Goal: Entertainment & Leisure: Consume media (video, audio)

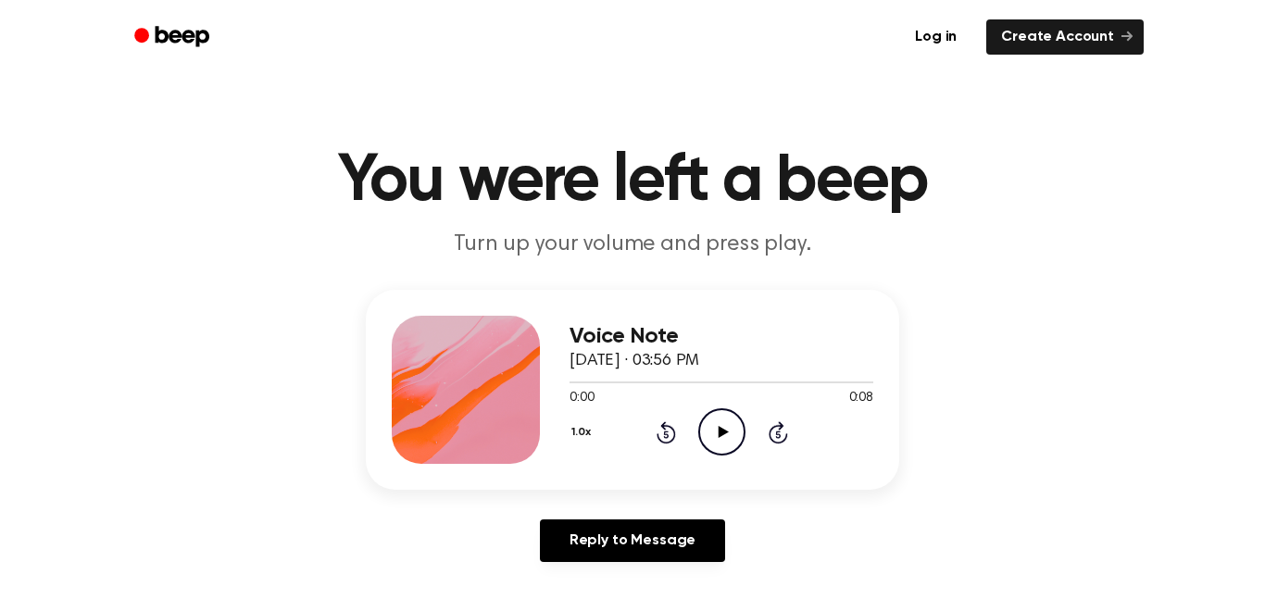
click at [716, 427] on icon "Play Audio" at bounding box center [721, 431] width 47 height 47
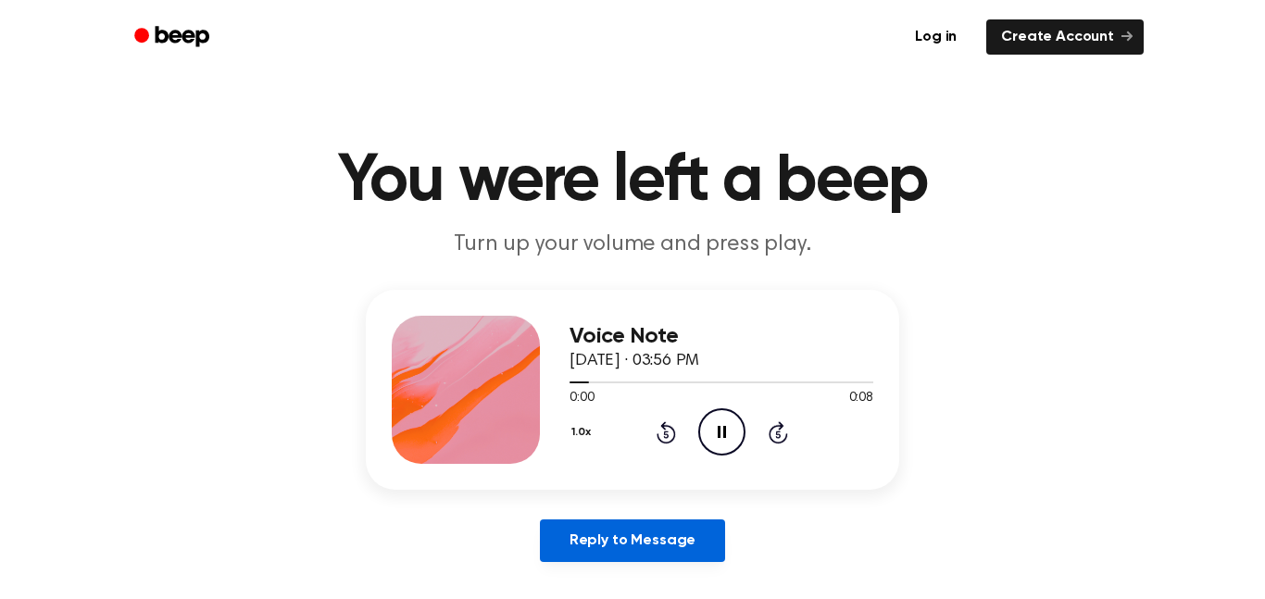
click at [573, 525] on link "Reply to Message" at bounding box center [632, 540] width 185 height 43
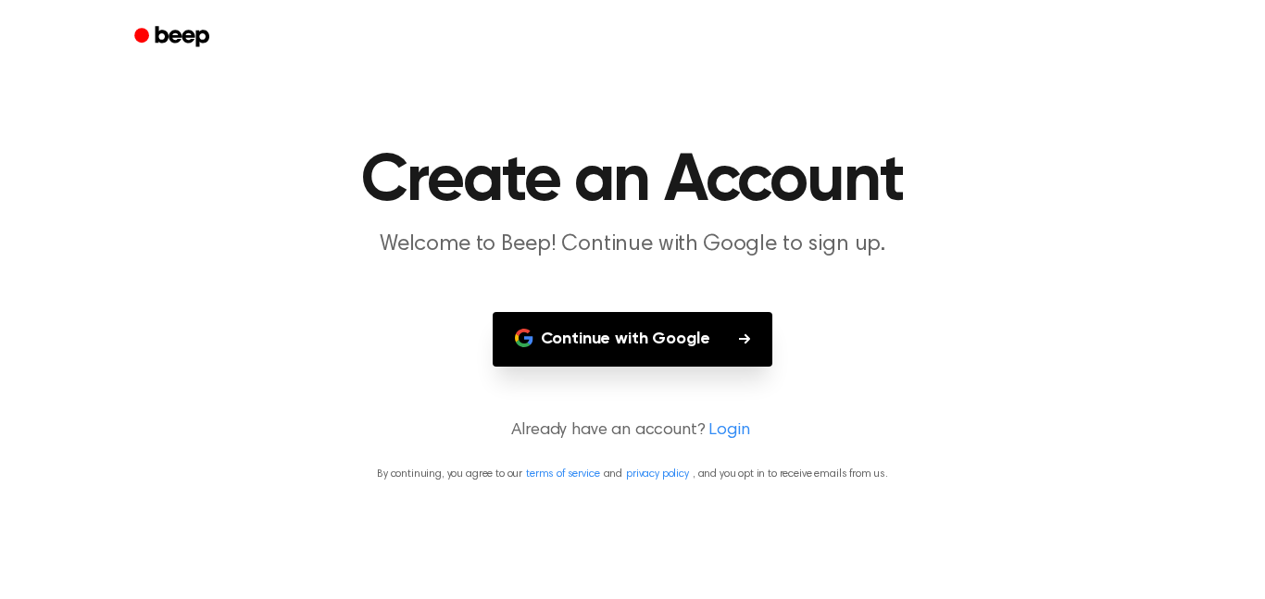
click at [181, 36] on icon "Beep" at bounding box center [183, 36] width 54 height 20
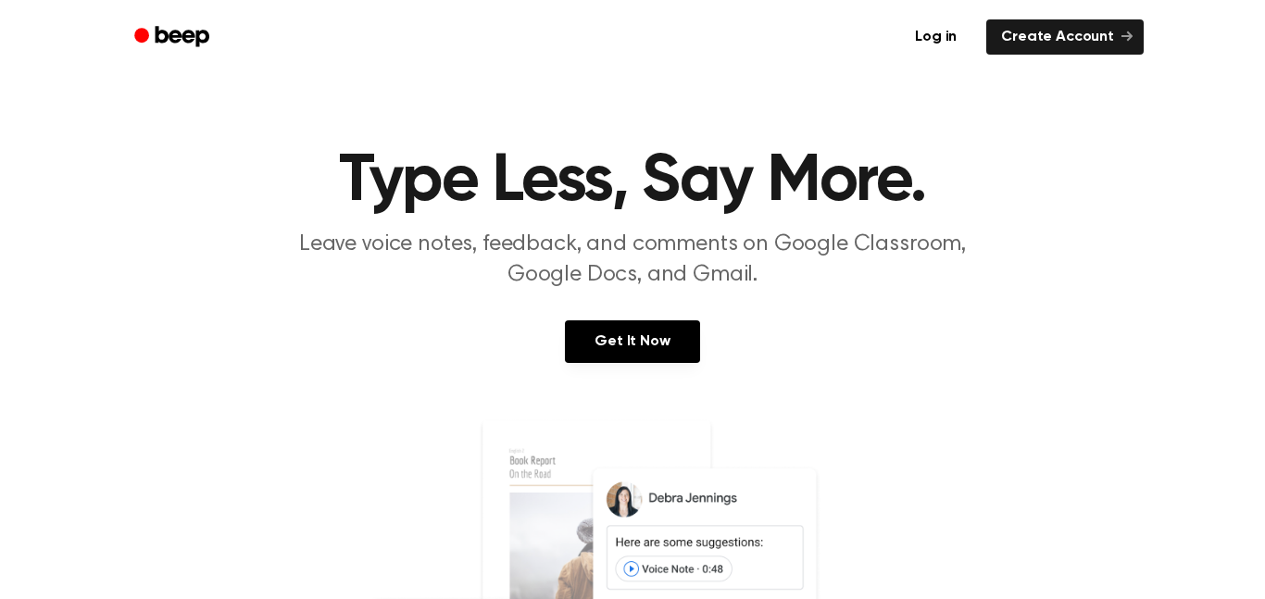
click at [134, 25] on icon "Beep" at bounding box center [173, 36] width 79 height 27
click at [156, 26] on icon "Beep" at bounding box center [183, 36] width 54 height 20
click at [942, 46] on link "Log in" at bounding box center [935, 37] width 79 height 43
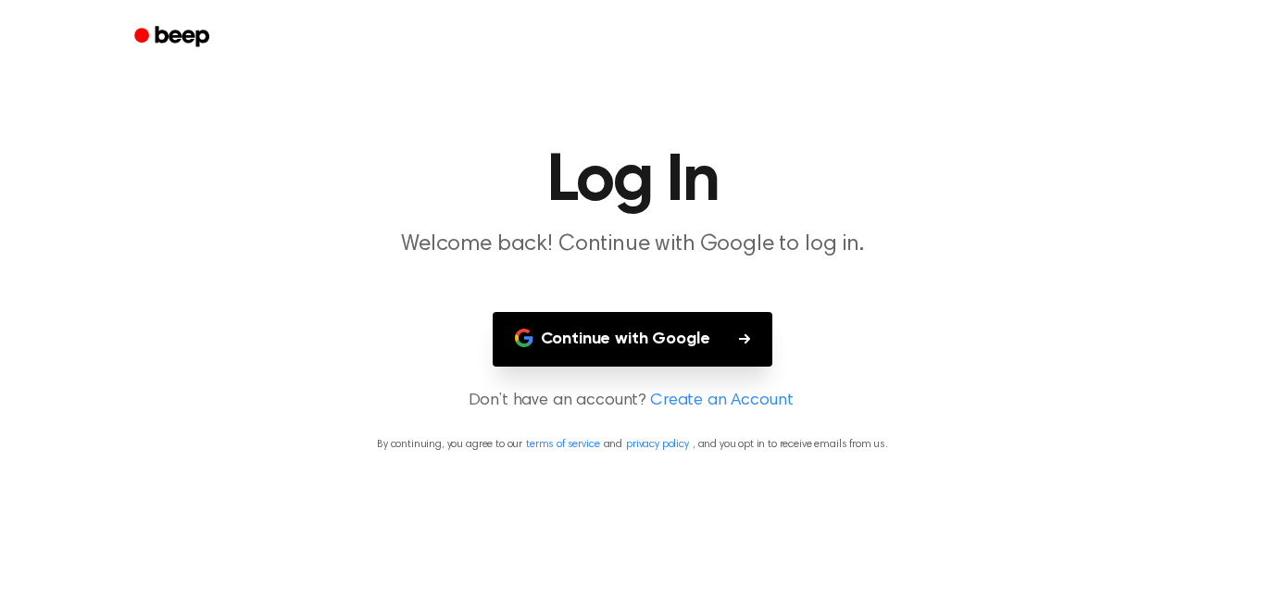
click at [171, 19] on link "Beep" at bounding box center [173, 37] width 105 height 36
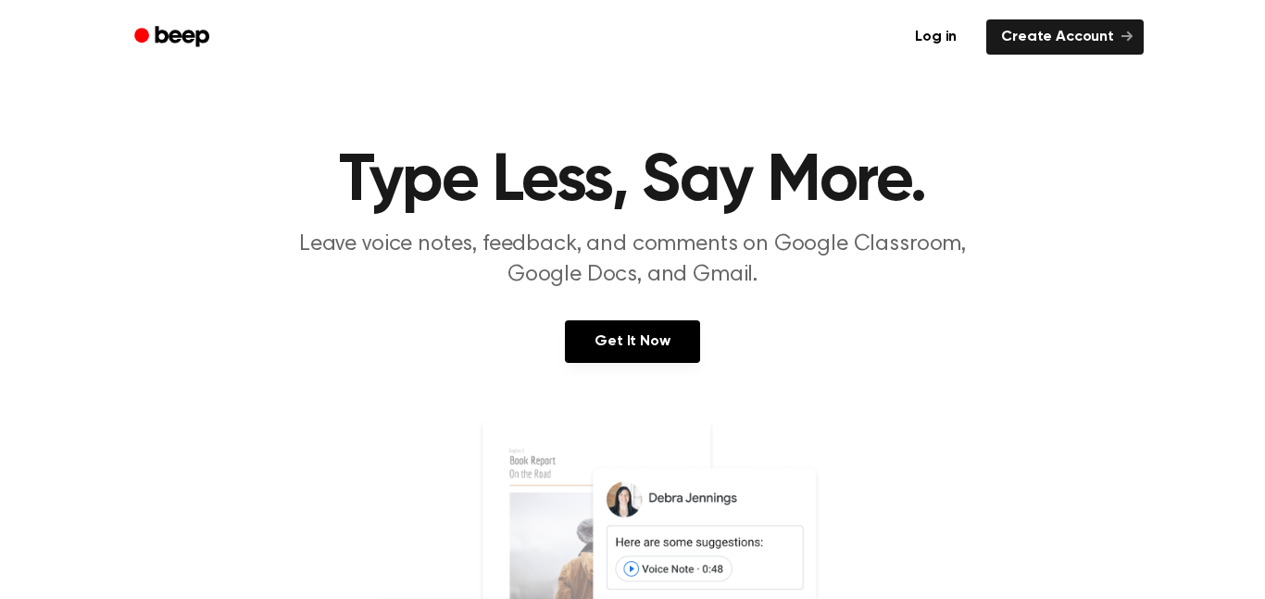
click at [181, 45] on icon "Beep" at bounding box center [173, 36] width 79 height 27
click at [186, 31] on icon "Beep" at bounding box center [183, 36] width 54 height 20
click at [181, 28] on icon "Beep" at bounding box center [173, 36] width 79 height 27
click at [130, 27] on link "Beep" at bounding box center [173, 37] width 105 height 36
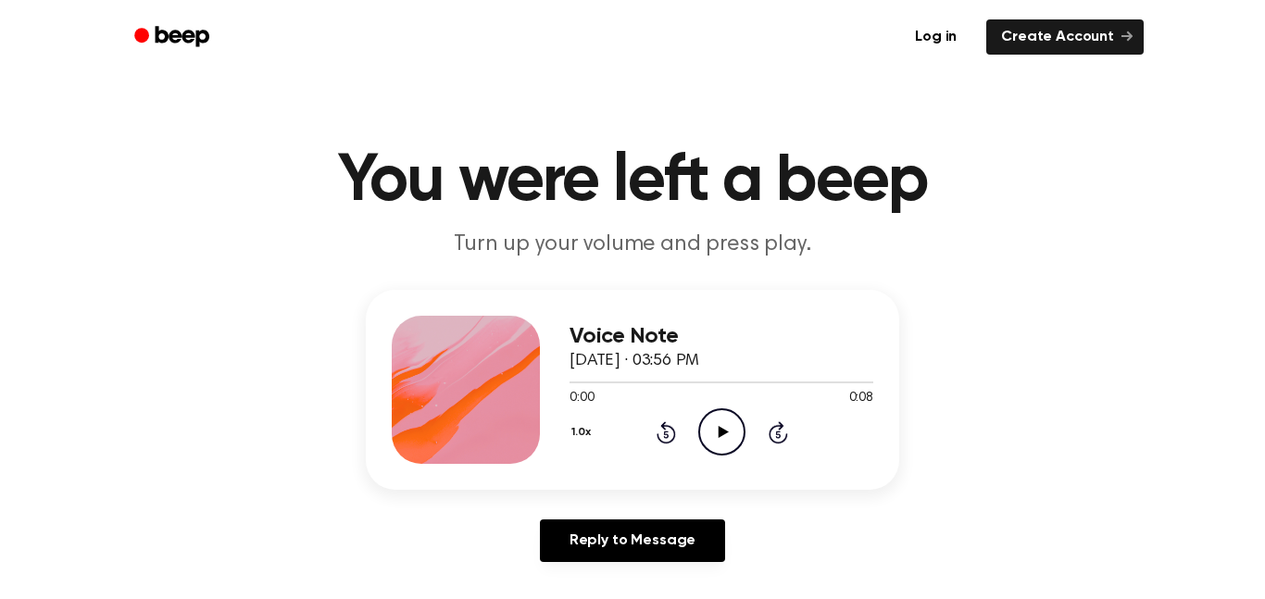
click at [717, 432] on icon "Play Audio" at bounding box center [721, 431] width 47 height 47
click at [664, 431] on icon at bounding box center [665, 433] width 5 height 7
click at [723, 430] on icon "Play Audio" at bounding box center [721, 431] width 47 height 47
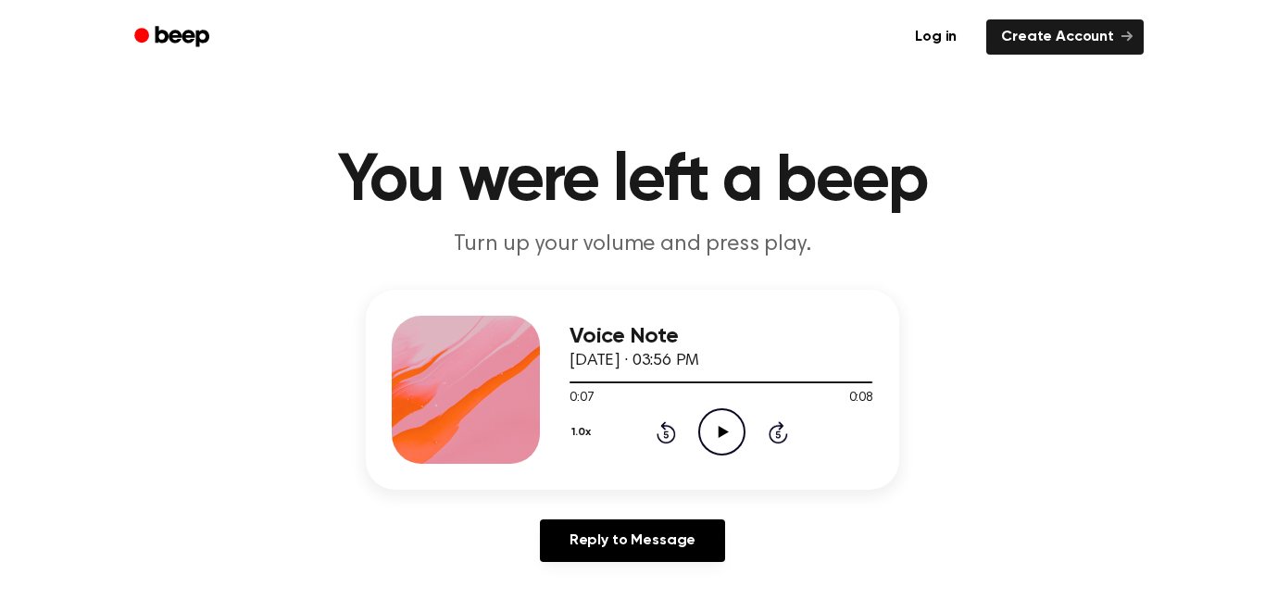
click at [734, 445] on icon "Play Audio" at bounding box center [721, 431] width 47 height 47
